Goal: Check status: Check status

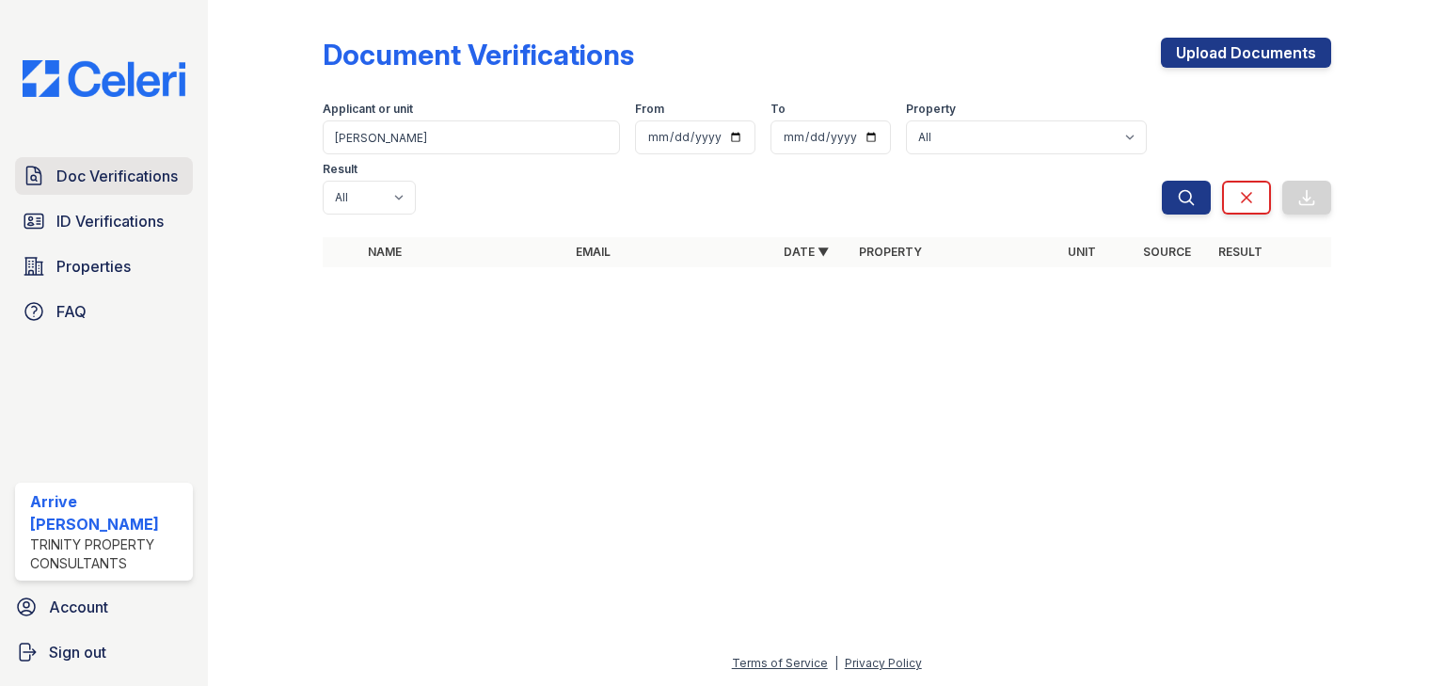
click at [118, 178] on span "Doc Verifications" at bounding box center [116, 176] width 121 height 23
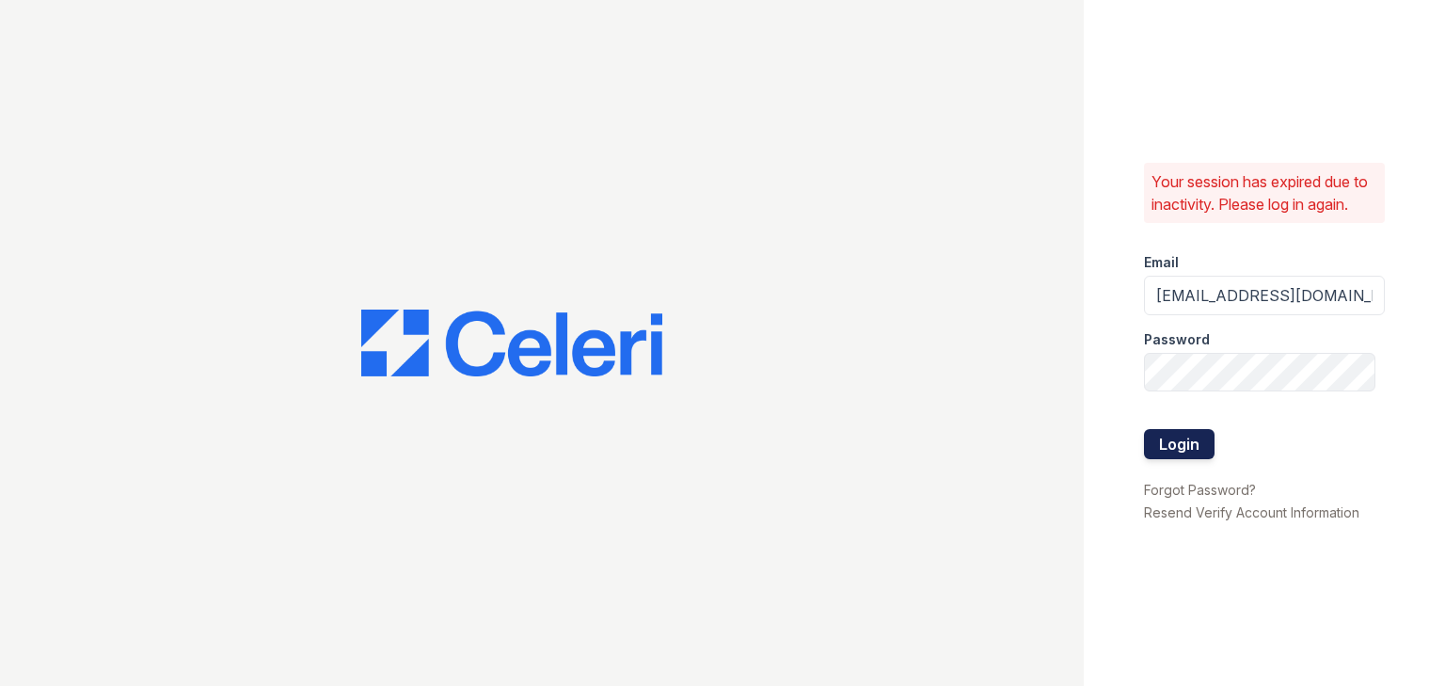
click at [1178, 436] on button "Login" at bounding box center [1179, 444] width 71 height 30
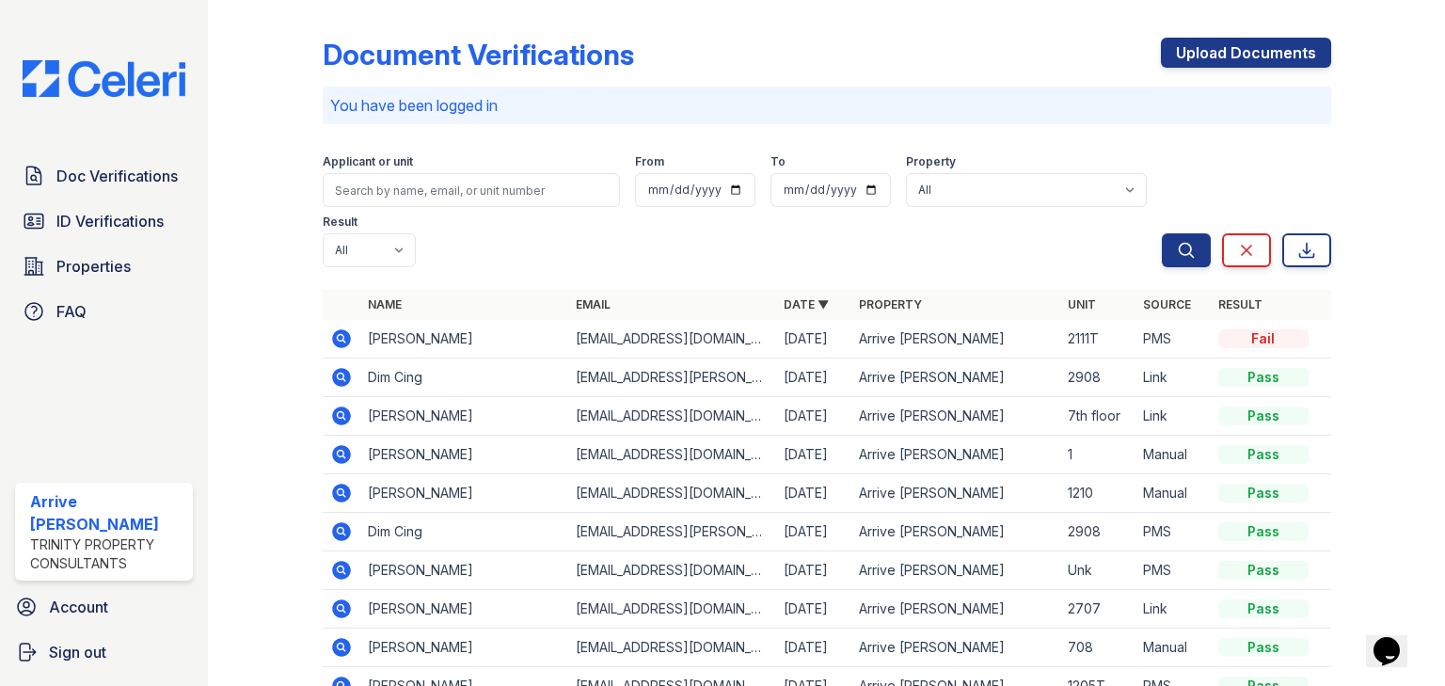
click at [343, 329] on icon at bounding box center [341, 338] width 19 height 19
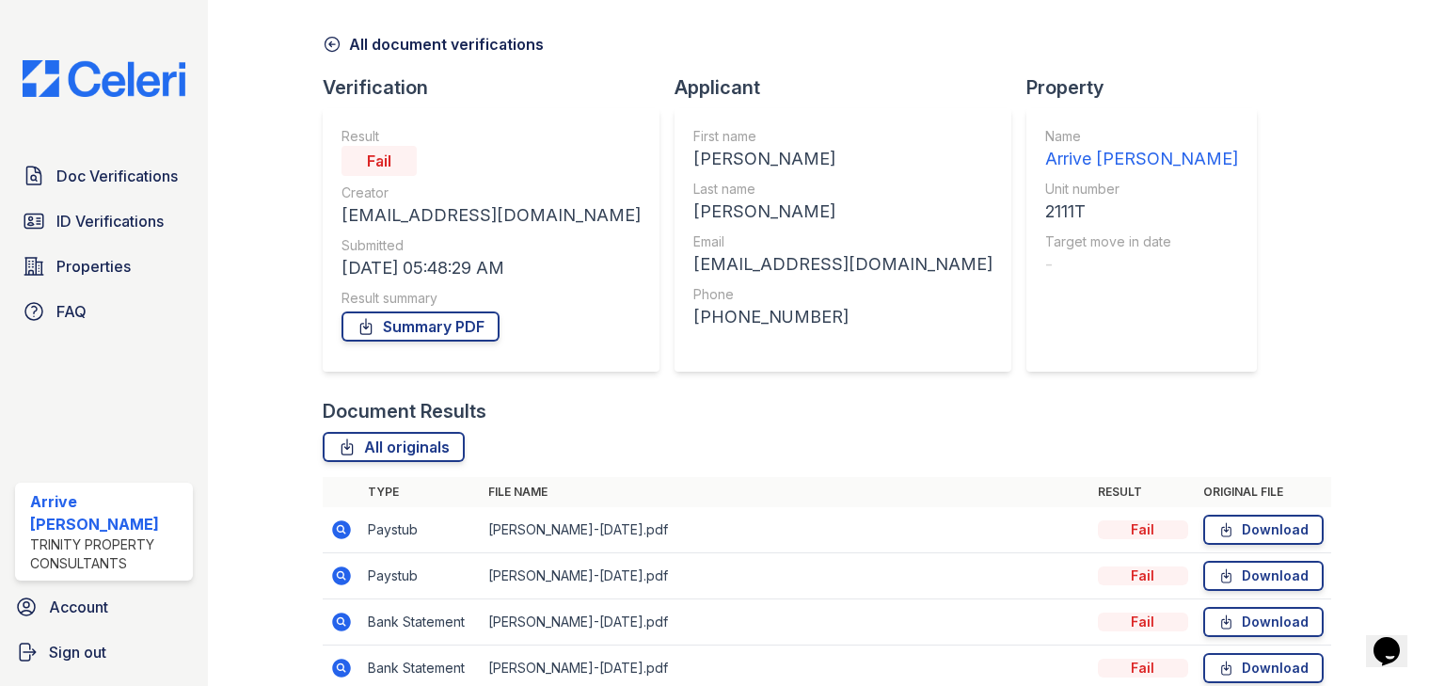
scroll to position [198, 0]
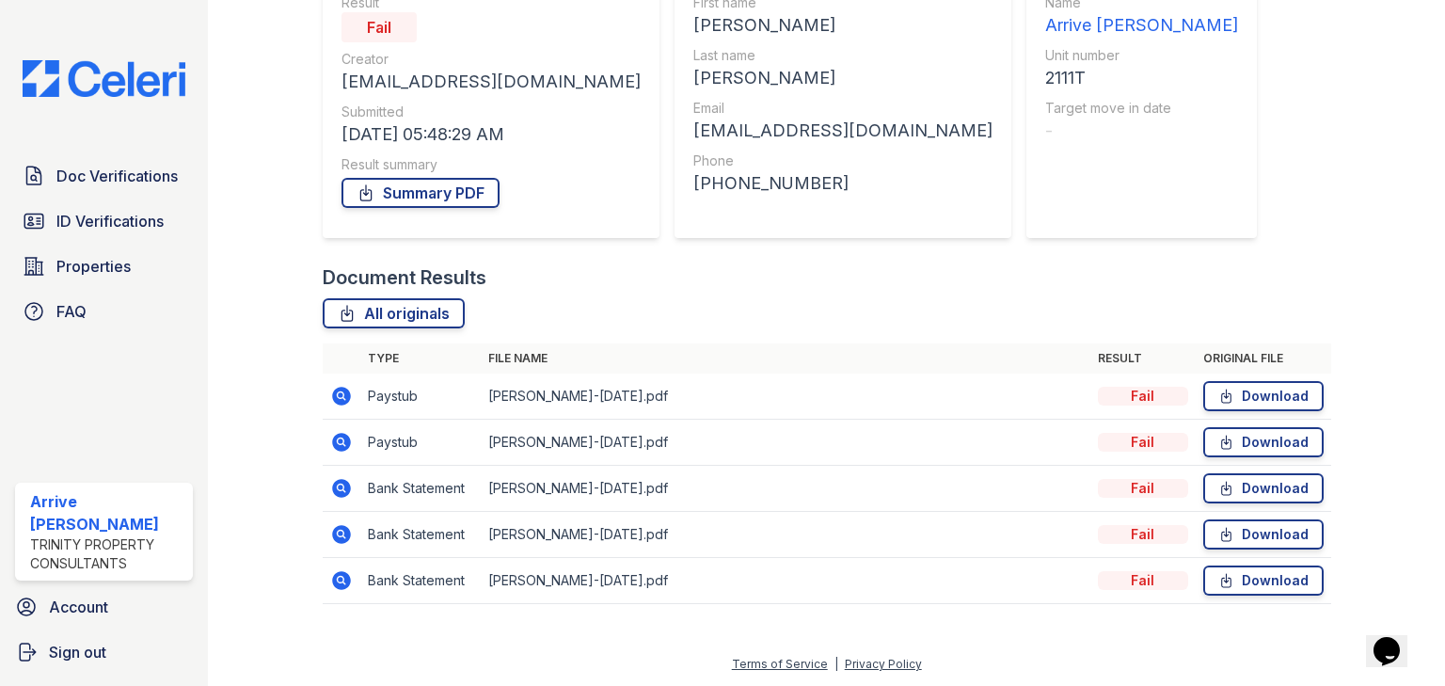
click at [333, 395] on icon at bounding box center [341, 396] width 19 height 19
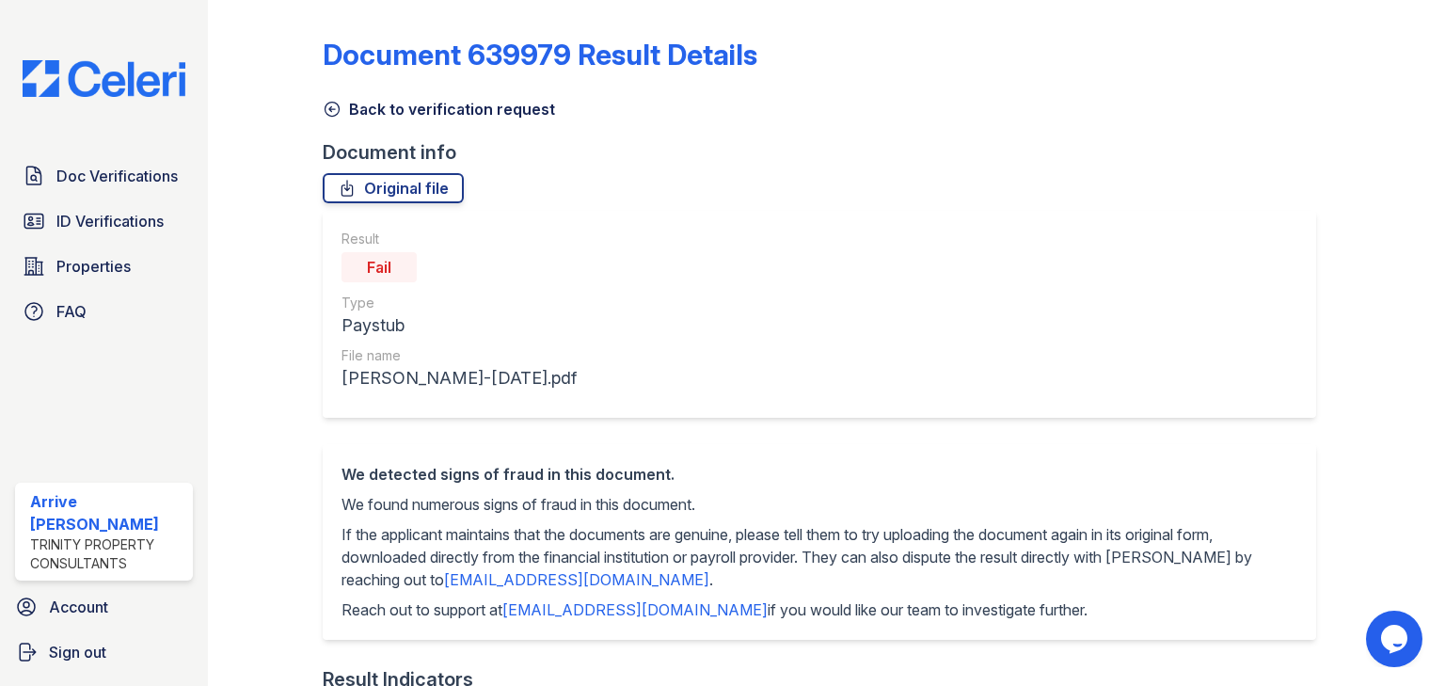
click at [328, 104] on icon at bounding box center [332, 109] width 19 height 19
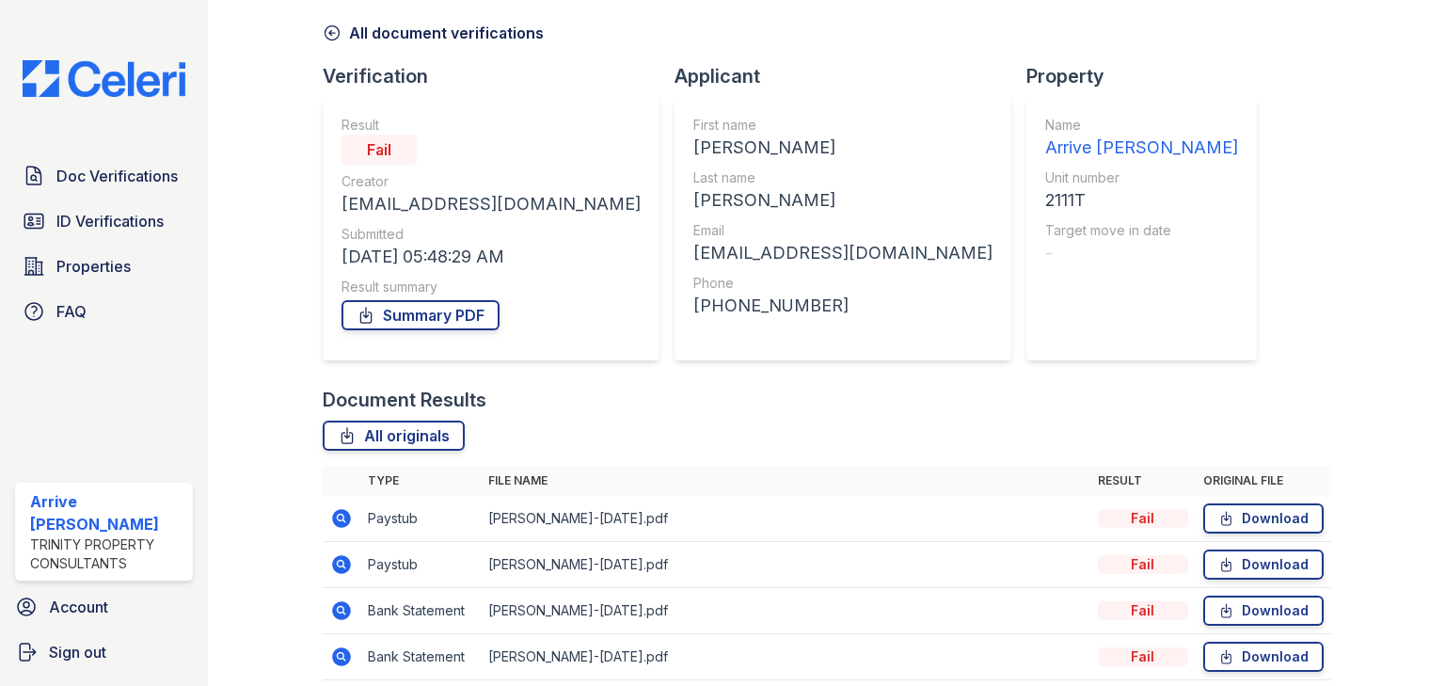
scroll to position [198, 0]
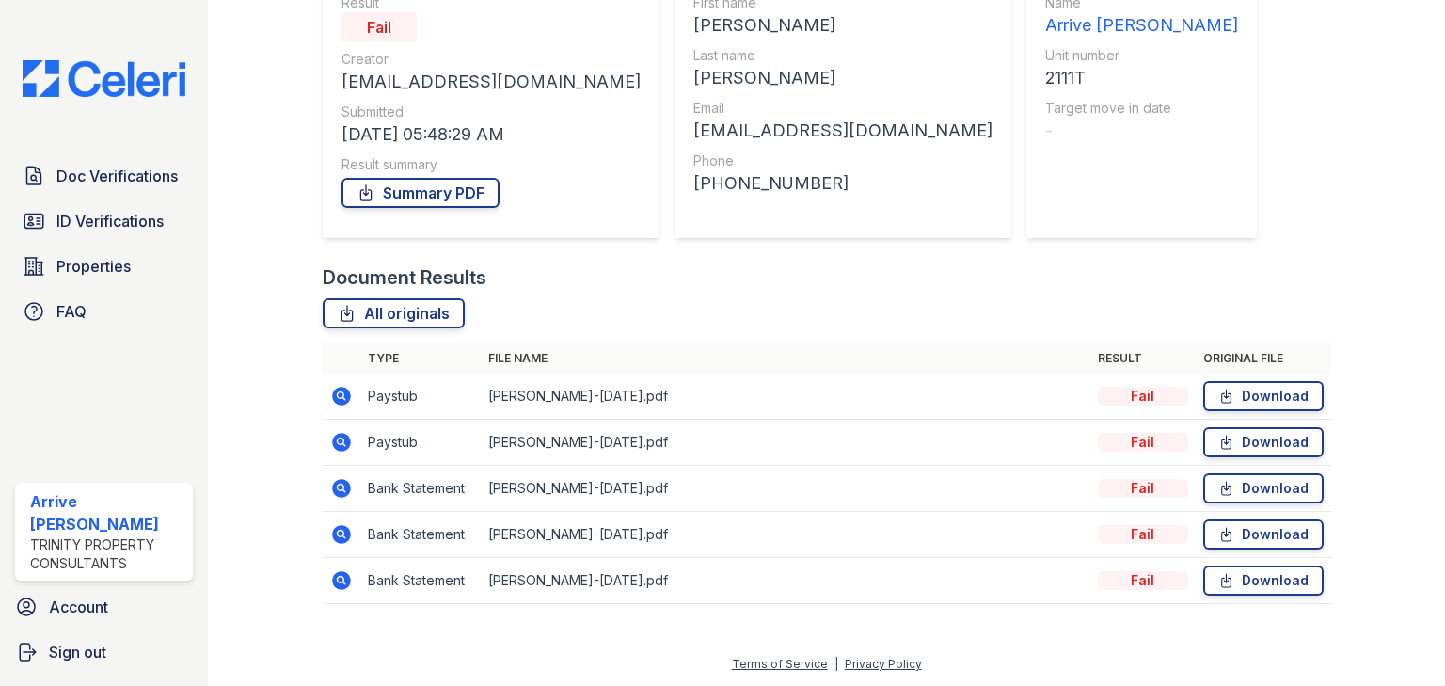
click at [335, 493] on icon at bounding box center [341, 488] width 19 height 19
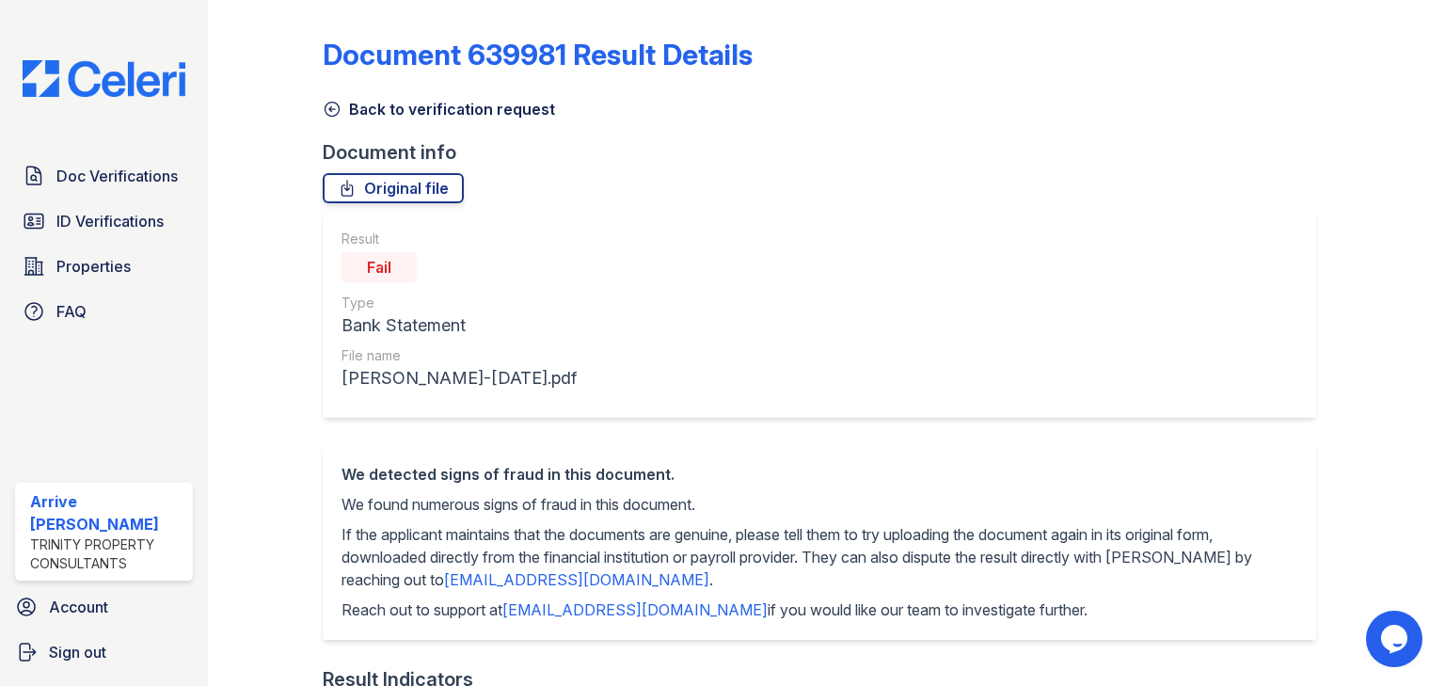
click at [330, 111] on icon at bounding box center [331, 110] width 14 height 14
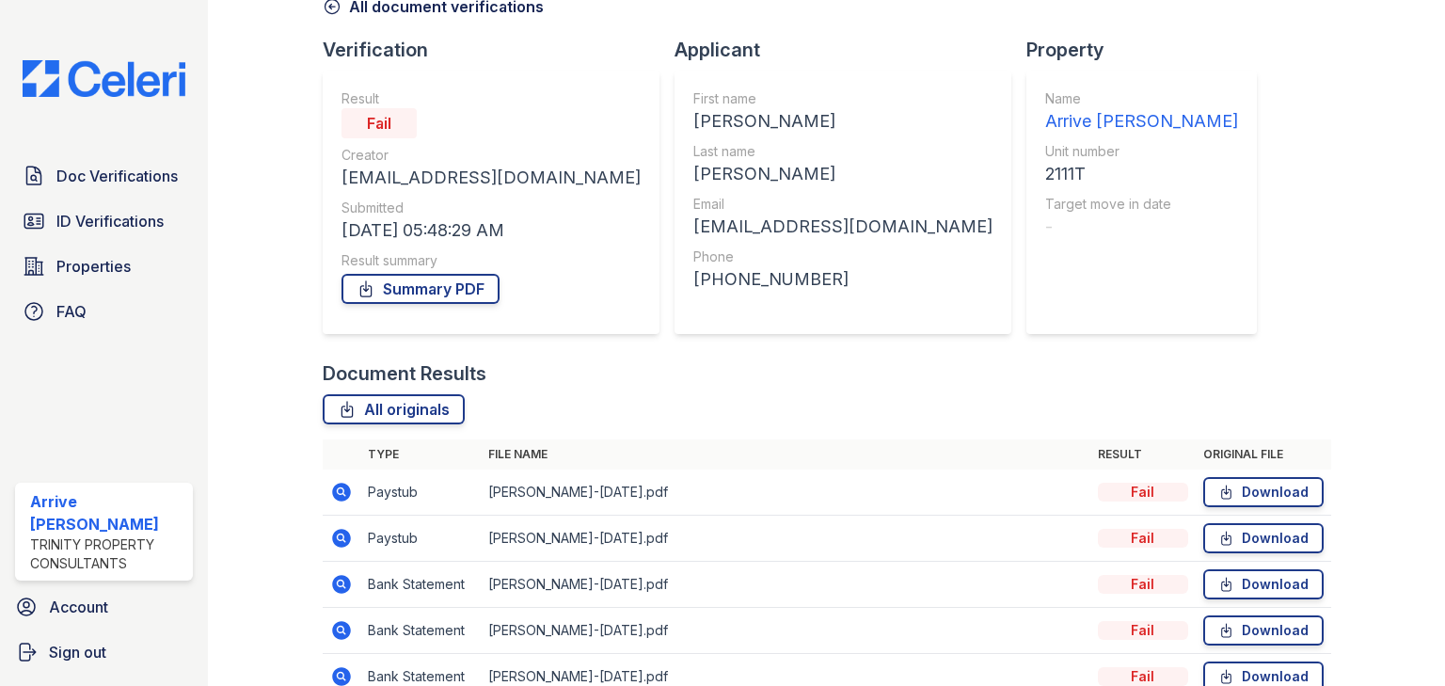
scroll to position [198, 0]
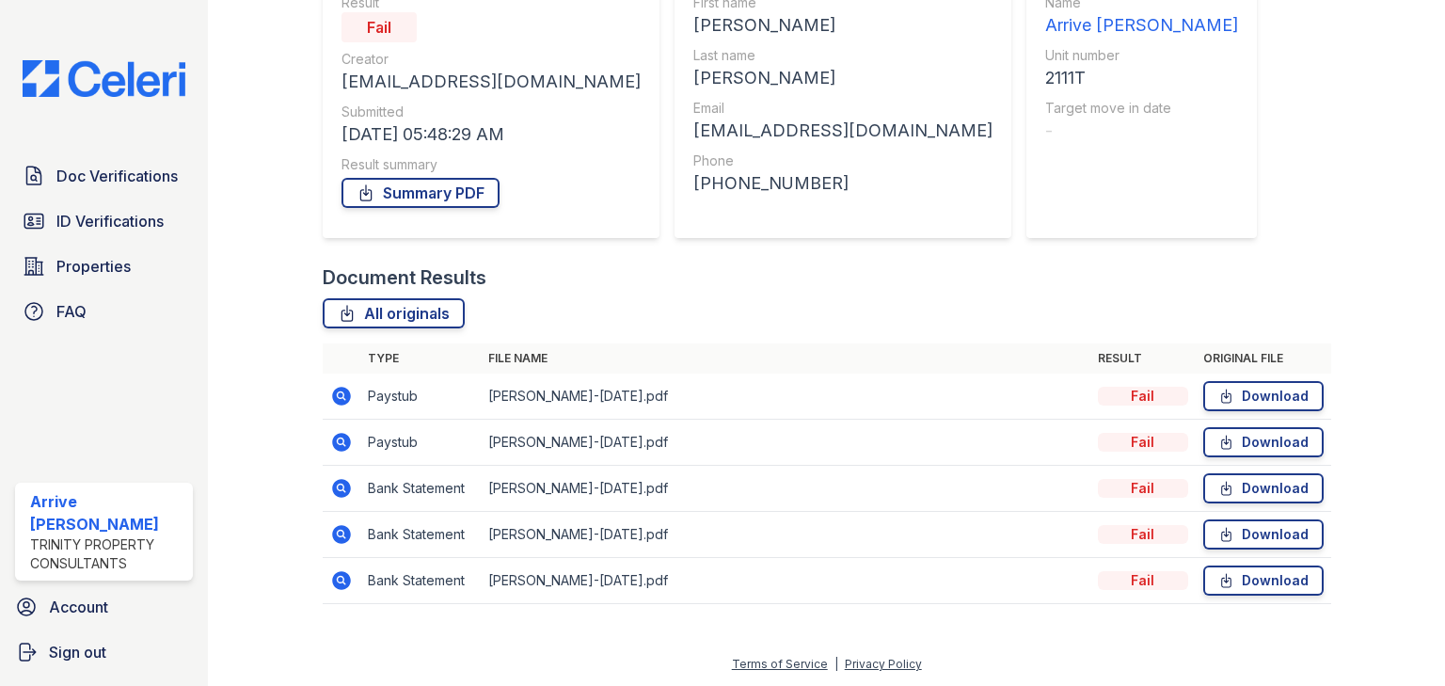
click at [343, 491] on icon at bounding box center [341, 488] width 23 height 23
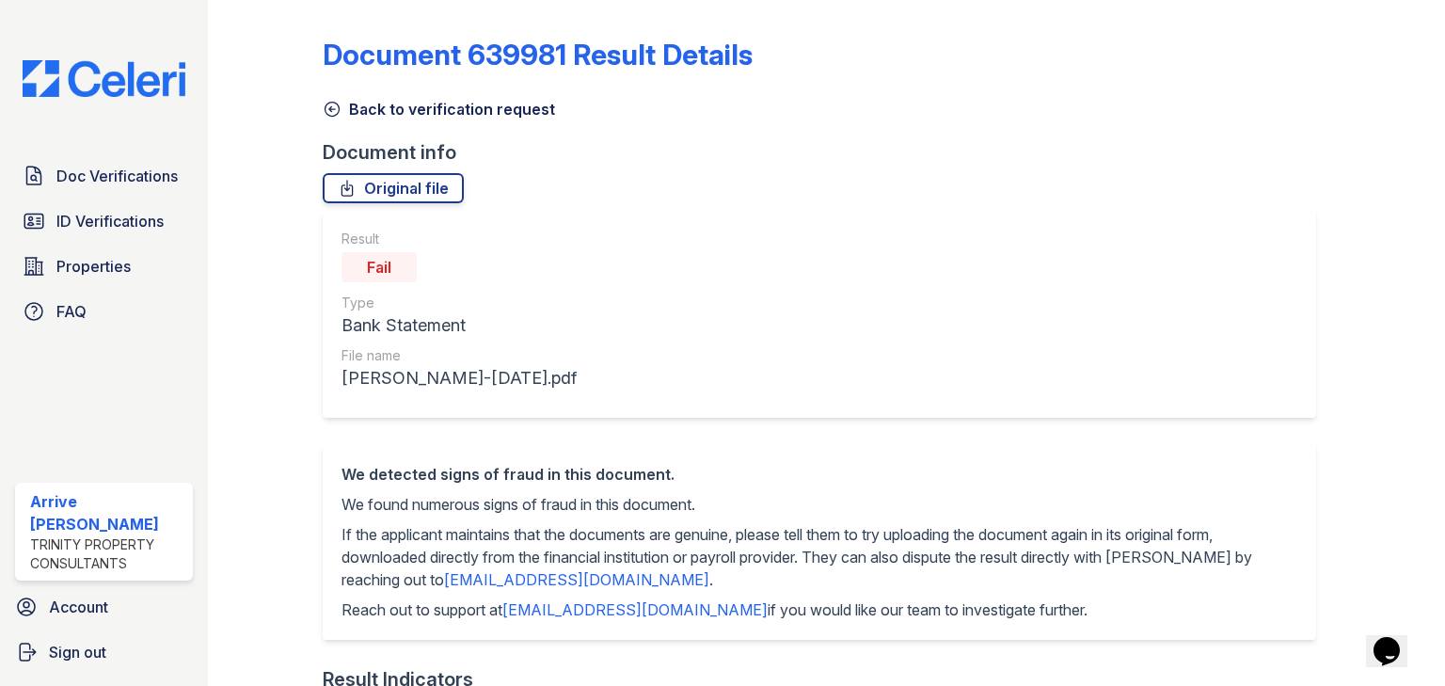
click at [323, 104] on icon at bounding box center [332, 109] width 19 height 19
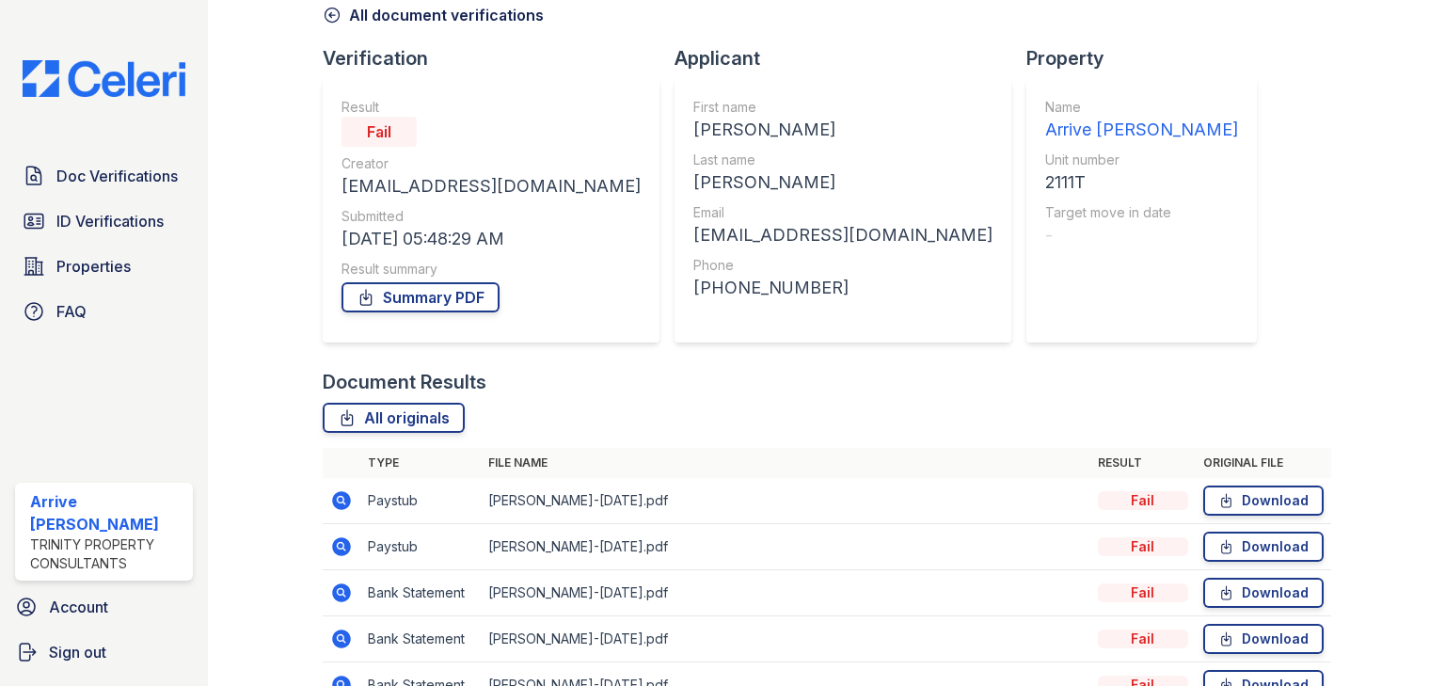
scroll to position [198, 0]
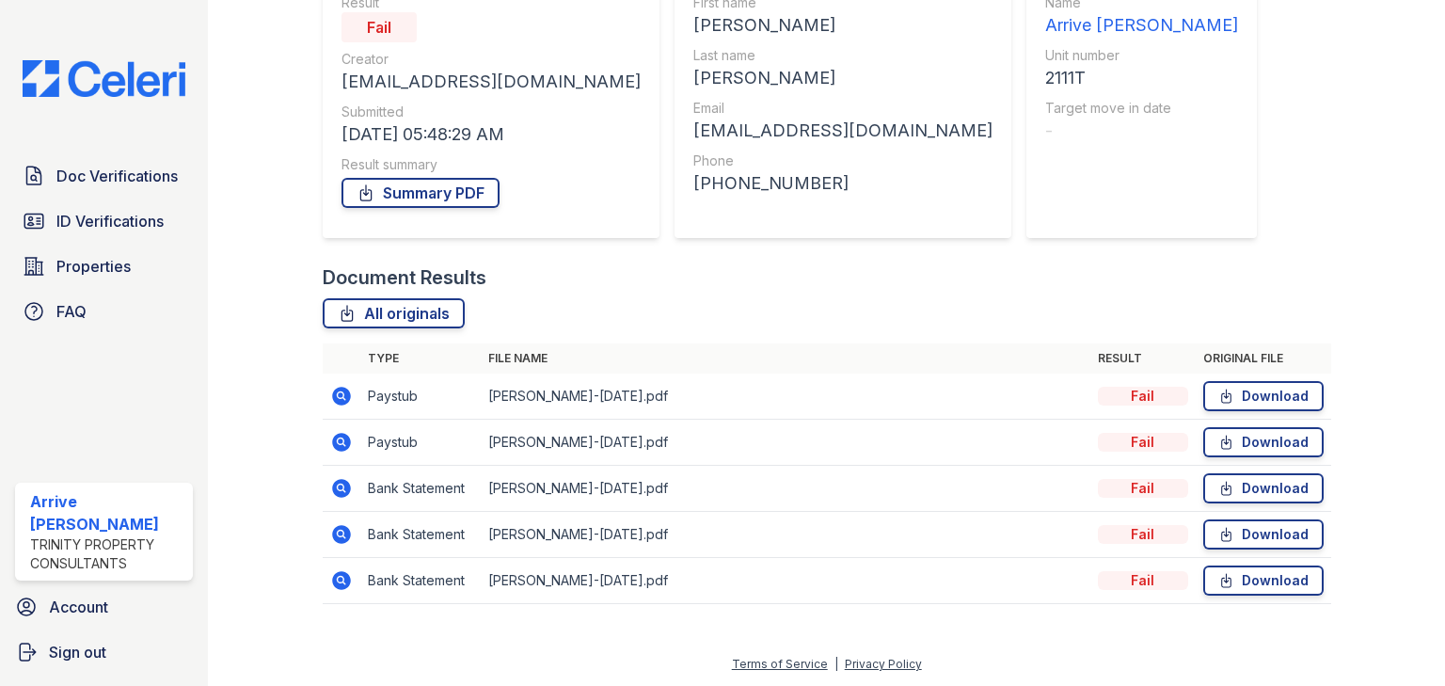
click at [347, 583] on icon at bounding box center [341, 580] width 19 height 19
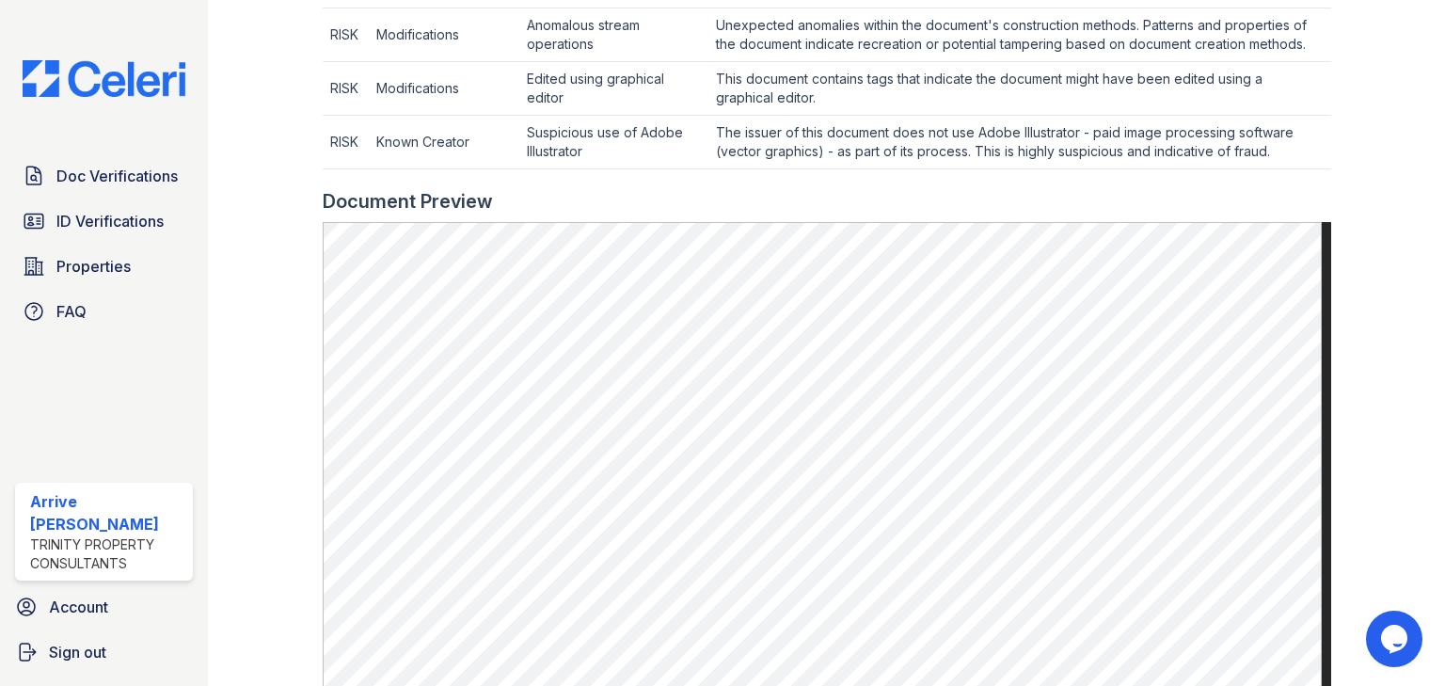
scroll to position [978, 0]
